Goal: Task Accomplishment & Management: Manage account settings

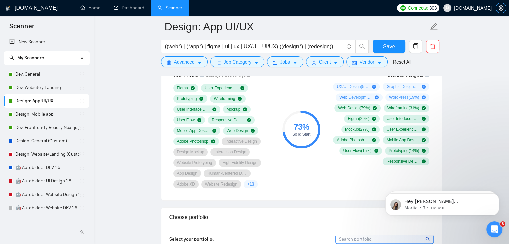
click at [502, 7] on icon "setting" at bounding box center [501, 7] width 5 height 5
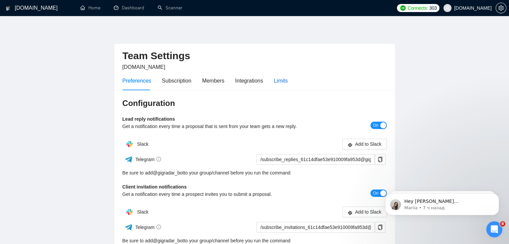
click at [275, 82] on div "Limits" at bounding box center [281, 81] width 14 height 8
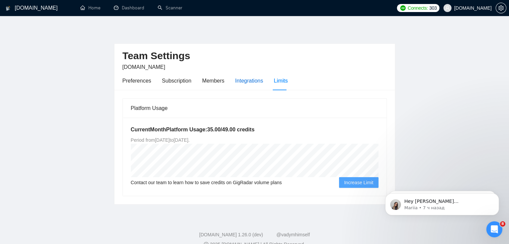
click at [246, 80] on div "Integrations" at bounding box center [249, 81] width 28 height 8
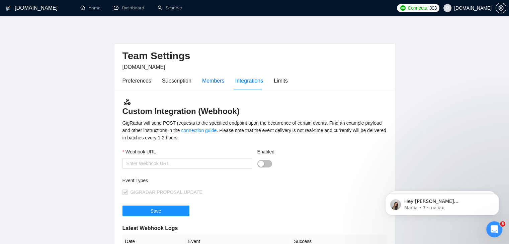
click at [209, 81] on div "Members" at bounding box center [213, 81] width 22 height 8
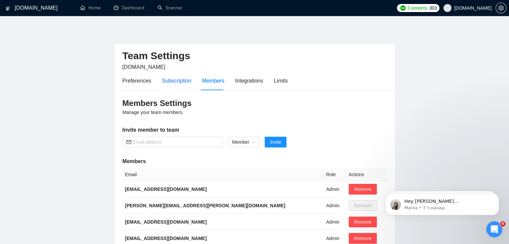
click at [169, 83] on div "Subscription" at bounding box center [176, 81] width 29 height 8
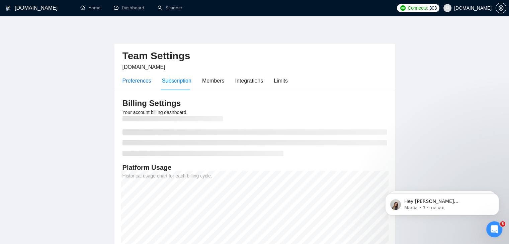
click at [139, 83] on div "Preferences" at bounding box center [137, 81] width 29 height 8
